Goal: Transaction & Acquisition: Book appointment/travel/reservation

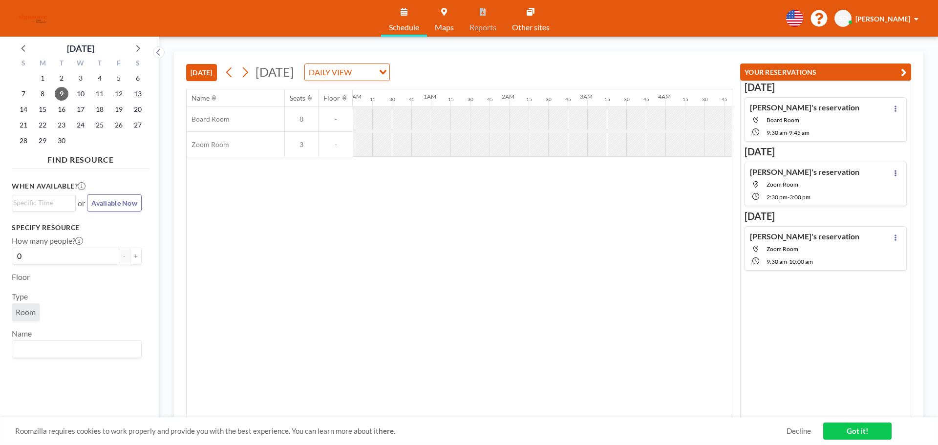
scroll to position [0, 703]
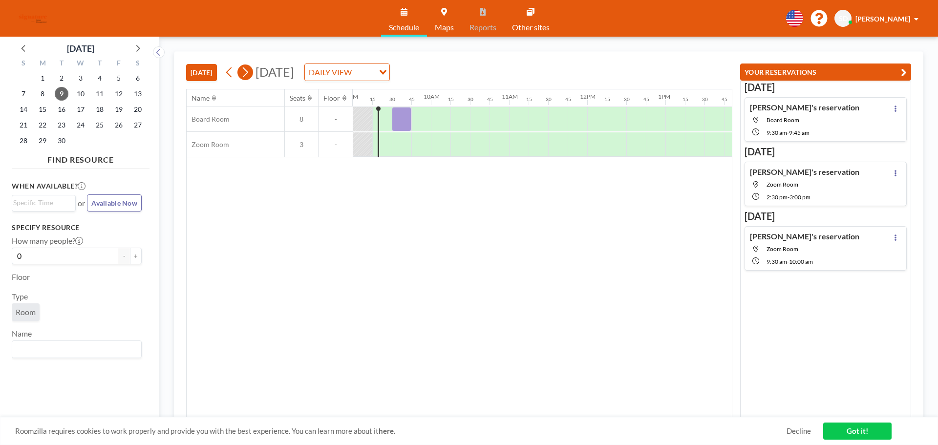
click at [248, 72] on icon at bounding box center [244, 72] width 9 height 15
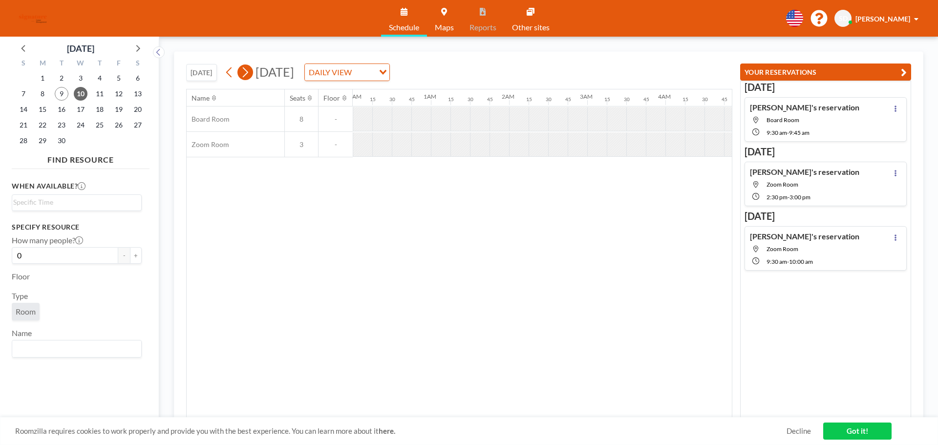
click at [248, 72] on icon at bounding box center [244, 72] width 9 height 15
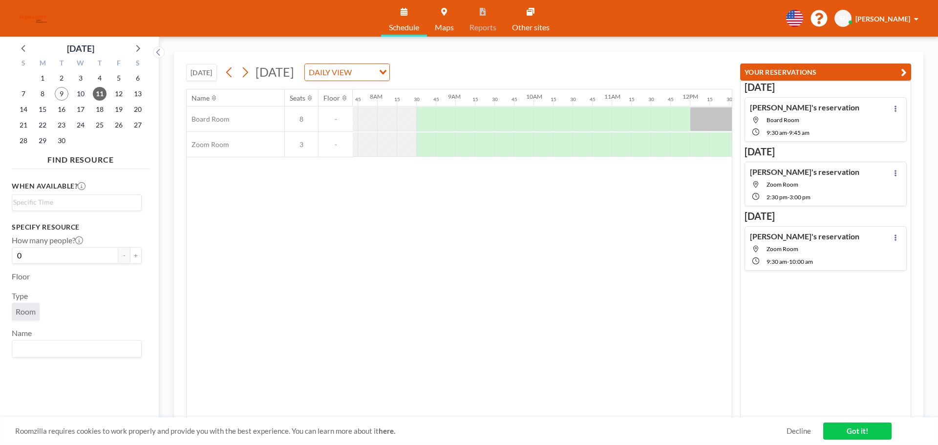
scroll to position [0, 606]
click at [54, 202] on input "Search for option" at bounding box center [74, 203] width 123 height 12
click at [83, 225] on li "15:30" at bounding box center [77, 220] width 128 height 16
type input "15:30"
click at [42, 202] on input "Search for option" at bounding box center [74, 203] width 123 height 12
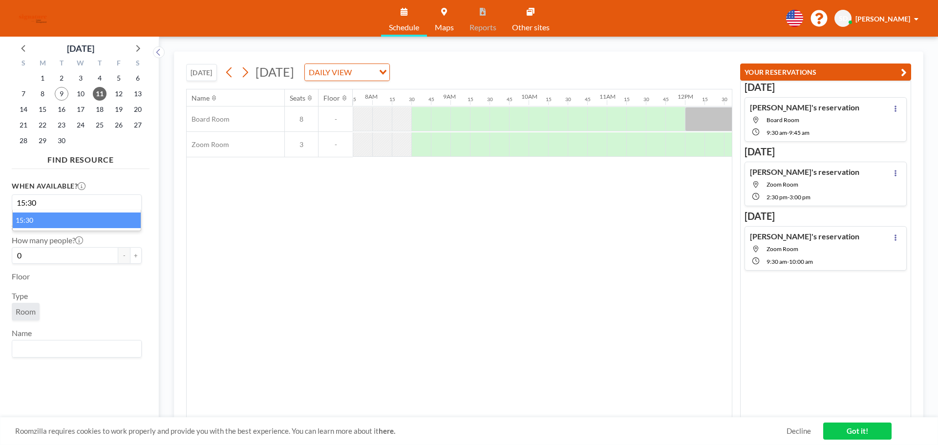
click at [21, 218] on li "15:30" at bounding box center [77, 220] width 128 height 16
type input "15:30"
drag, startPoint x: 36, startPoint y: 253, endPoint x: 17, endPoint y: 257, distance: 19.4
click at [17, 257] on input "0" at bounding box center [65, 255] width 106 height 17
type input "2"
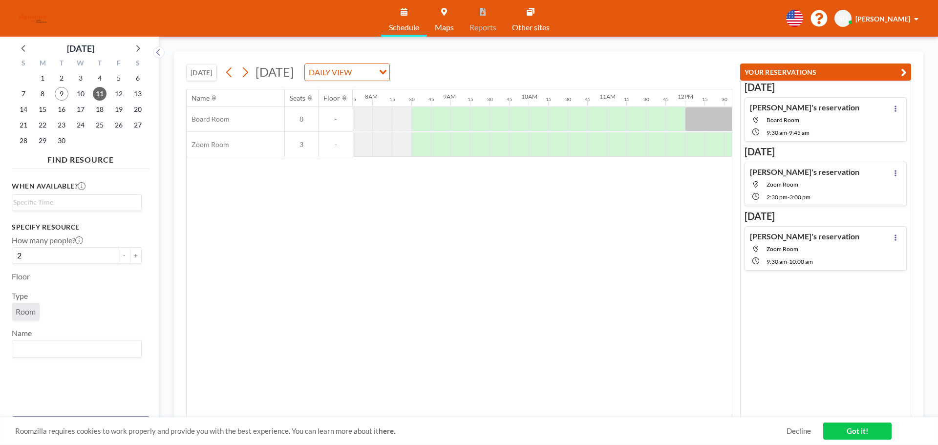
click at [137, 306] on div "When available? Loading... Specify resource How many people? 2 - + Floor Type R…" at bounding box center [81, 290] width 138 height 235
click at [98, 94] on span "11" at bounding box center [100, 94] width 14 height 14
drag, startPoint x: 711, startPoint y: 116, endPoint x: 468, endPoint y: 123, distance: 242.4
click at [458, 124] on div at bounding box center [685, 118] width 1876 height 25
click at [96, 198] on input "Search for option" at bounding box center [74, 203] width 123 height 12
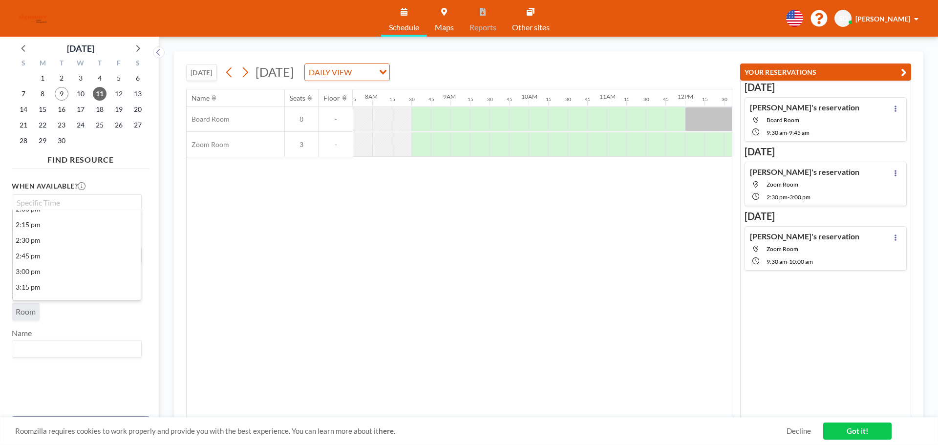
scroll to position [391, 0]
click at [24, 268] on li "3:30 pm" at bounding box center [77, 267] width 128 height 16
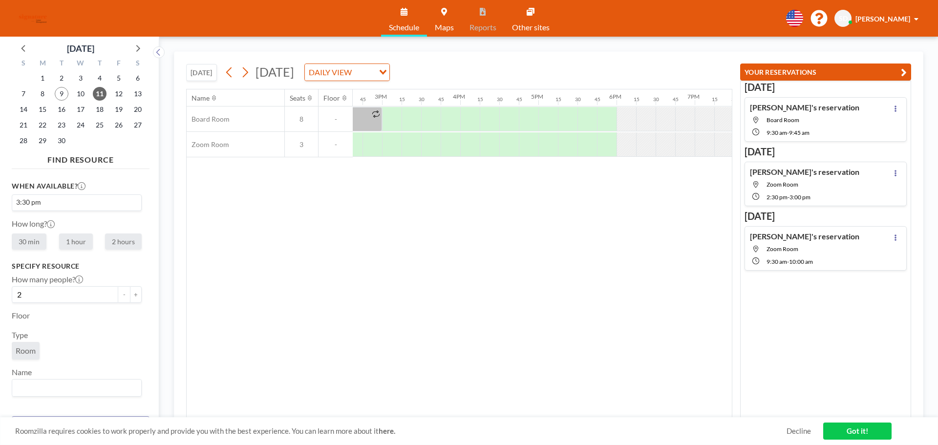
scroll to position [0, 1192]
click at [378, 118] on div at bounding box center [382, 119] width 20 height 24
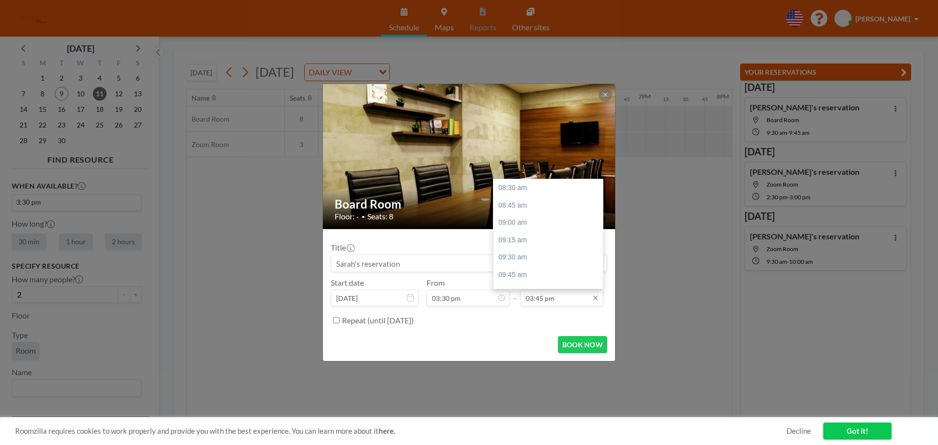
scroll to position [504, 0]
click at [536, 296] on input "03:45 pm" at bounding box center [561, 298] width 83 height 17
click at [508, 209] on div "04:00 pm" at bounding box center [550, 206] width 114 height 18
type input "04:00 pm"
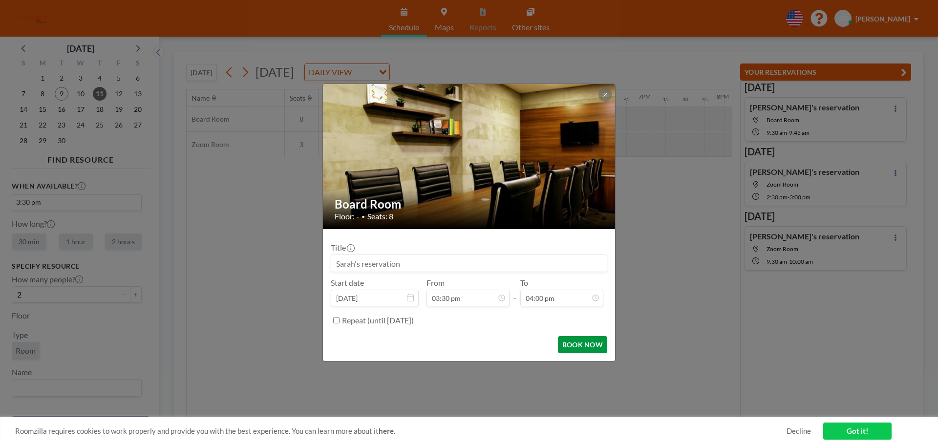
scroll to position [522, 0]
click at [566, 345] on button "BOOK NOW" at bounding box center [582, 344] width 49 height 17
